Goal: Task Accomplishment & Management: Manage account settings

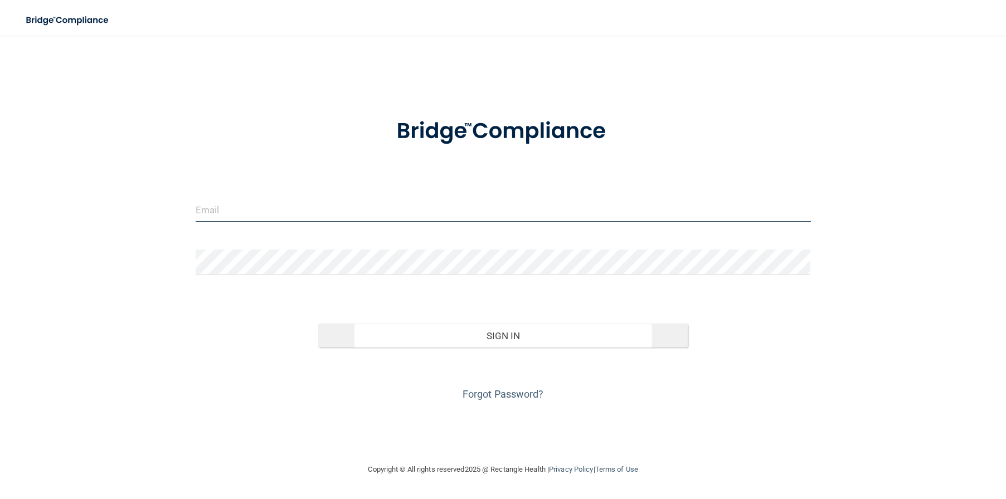
type input "[EMAIL_ADDRESS][DOMAIN_NAME]"
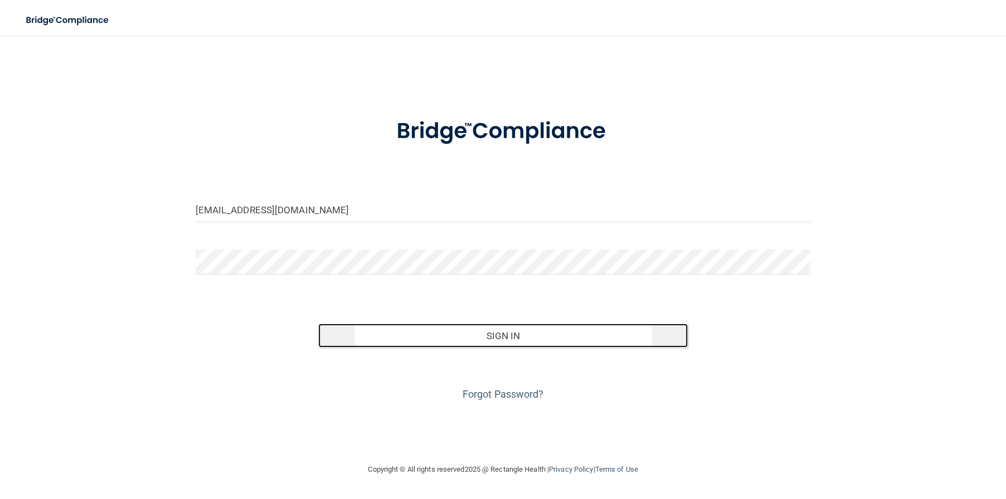
click at [480, 334] on button "Sign In" at bounding box center [502, 336] width 369 height 25
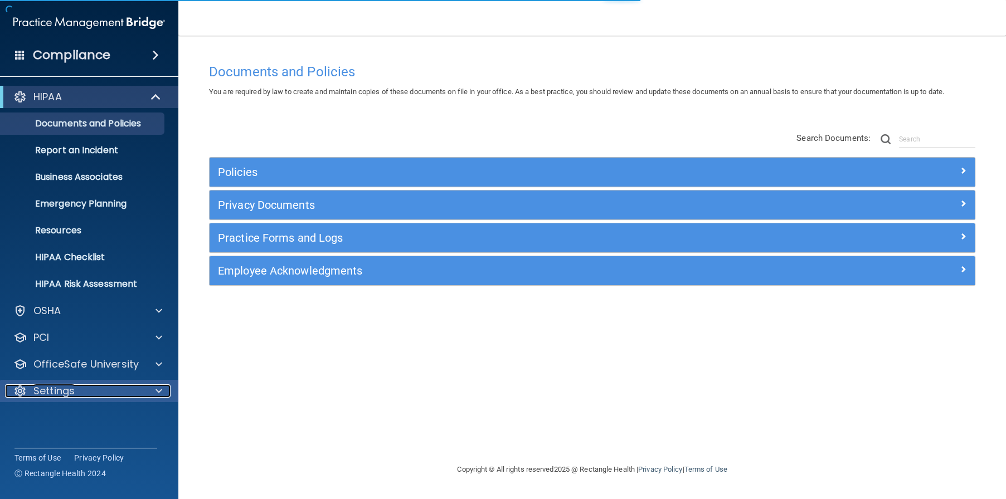
click at [67, 388] on p "Settings" at bounding box center [53, 391] width 41 height 13
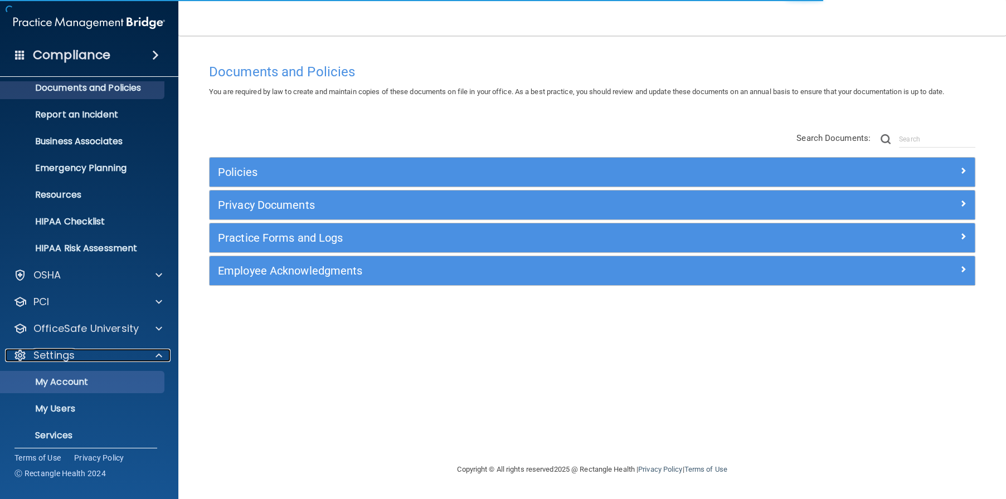
scroll to position [56, 0]
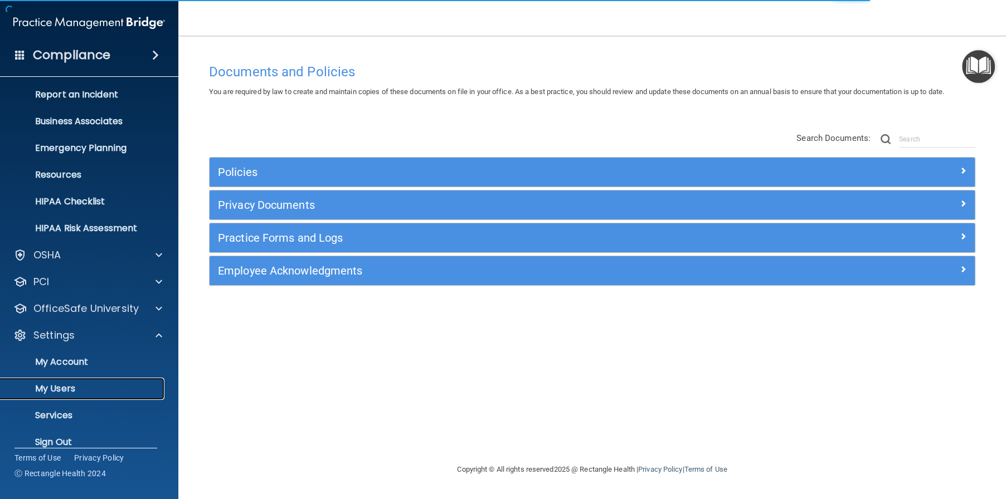
click at [55, 389] on p "My Users" at bounding box center [83, 388] width 152 height 11
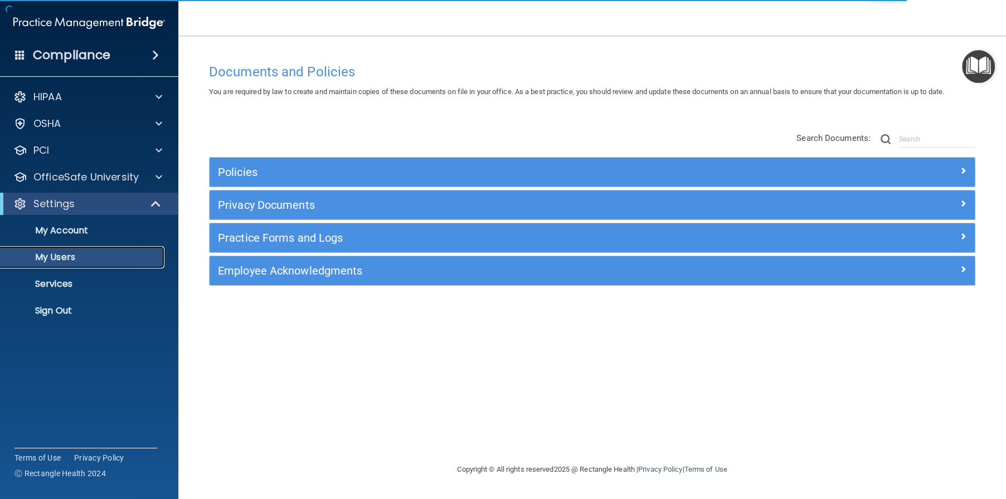
select select "20"
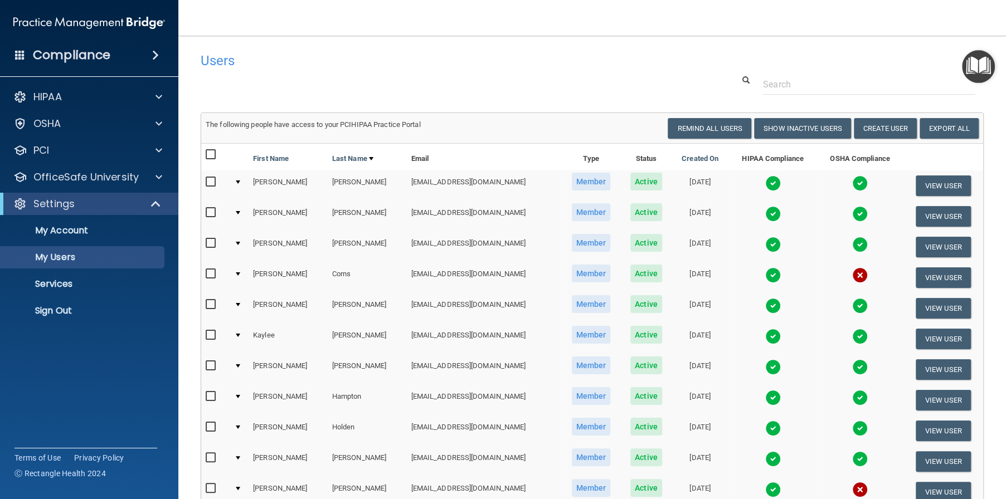
click at [206, 274] on input "checkbox" at bounding box center [212, 274] width 13 height 9
checkbox input "true"
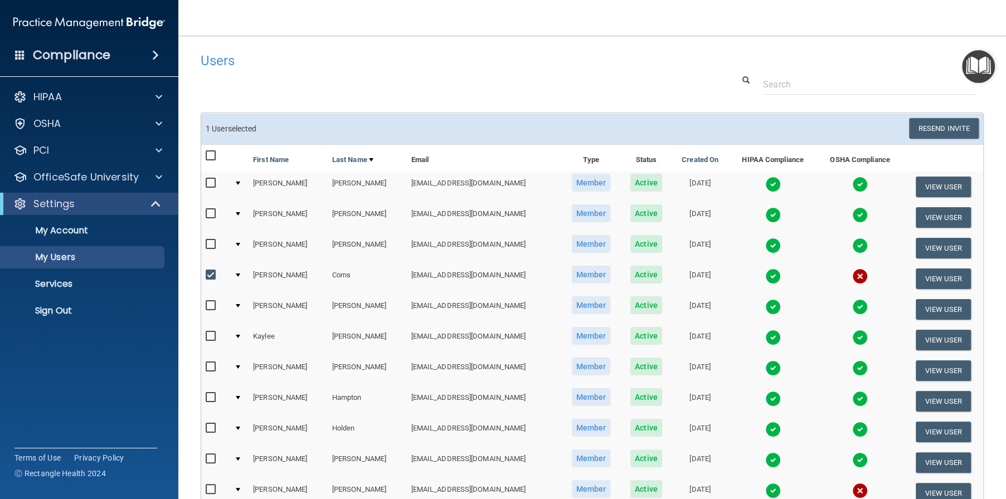
click at [295, 279] on td "[PERSON_NAME]" at bounding box center [288, 279] width 79 height 31
click at [328, 271] on td "Corns" at bounding box center [367, 279] width 79 height 31
click at [353, 274] on td "Corns" at bounding box center [367, 279] width 79 height 31
click at [328, 275] on td "Corns" at bounding box center [367, 279] width 79 height 31
click at [916, 278] on button "View User" at bounding box center [943, 279] width 55 height 21
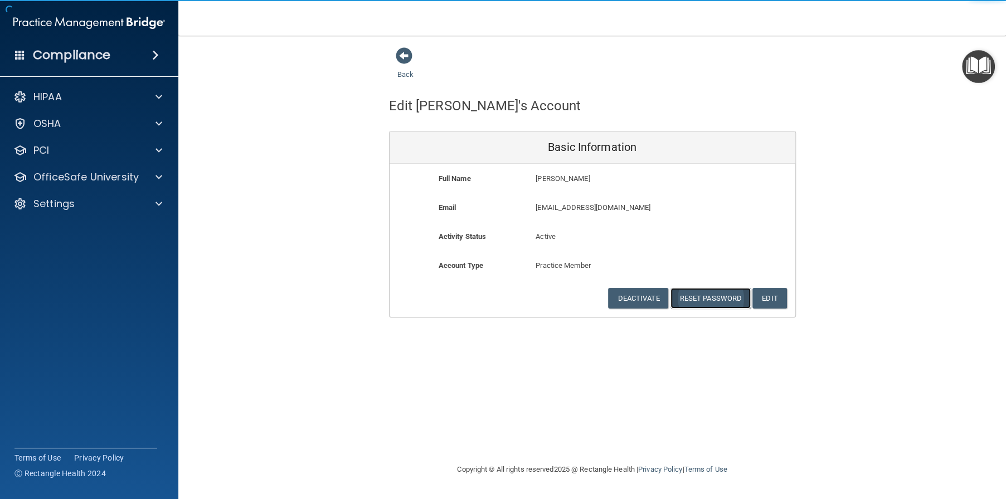
click at [708, 294] on button "Reset Password" at bounding box center [710, 298] width 80 height 21
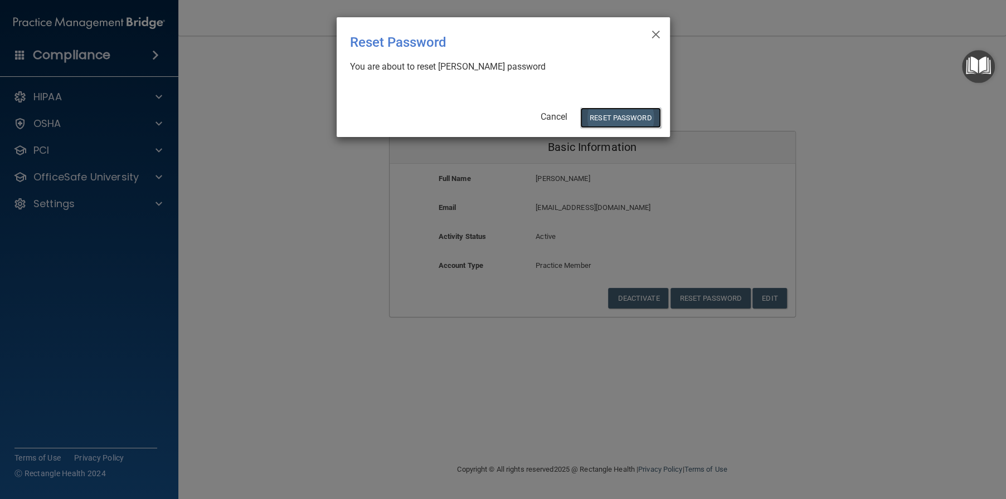
click at [615, 112] on button "Reset Password" at bounding box center [620, 118] width 80 height 21
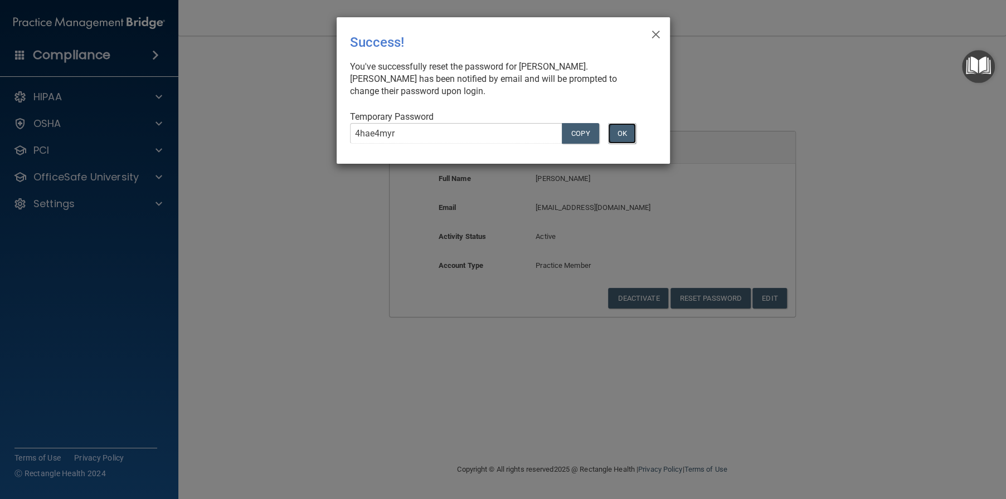
click at [622, 133] on button "OK" at bounding box center [622, 133] width 28 height 21
